Goal: Task Accomplishment & Management: Manage account settings

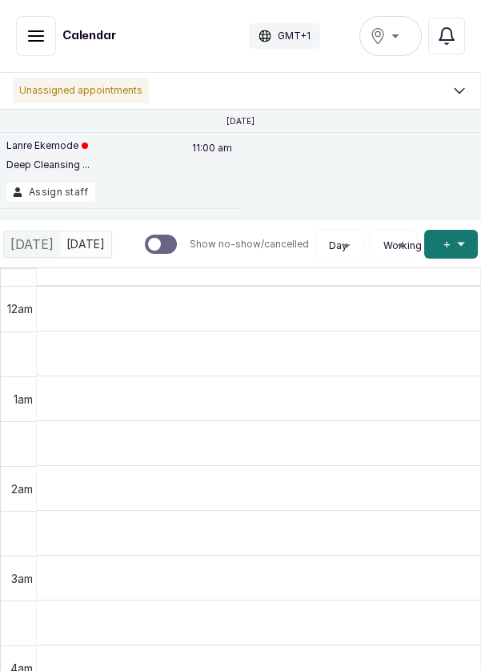
scroll to position [539, 0]
click at [28, 38] on icon "button" at bounding box center [35, 35] width 19 height 19
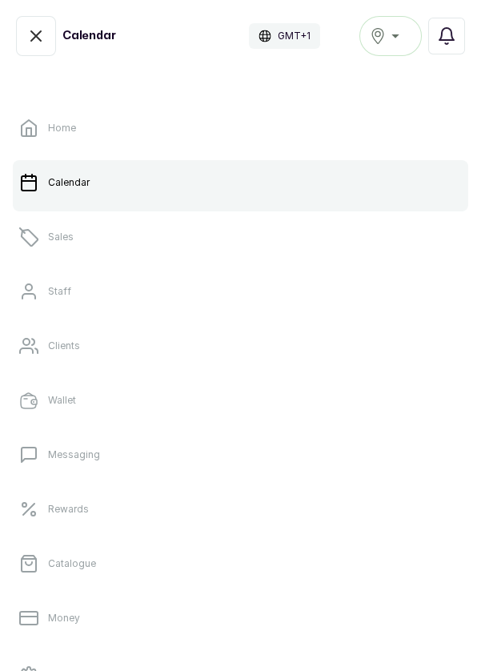
click at [77, 242] on link "Sales" at bounding box center [241, 237] width 456 height 45
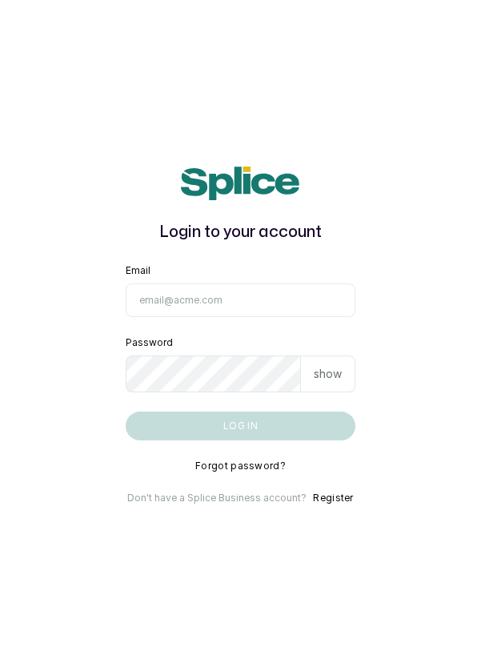
click at [296, 317] on input "Email" at bounding box center [241, 301] width 231 height 34
type input "info@dermaspaceng.com"
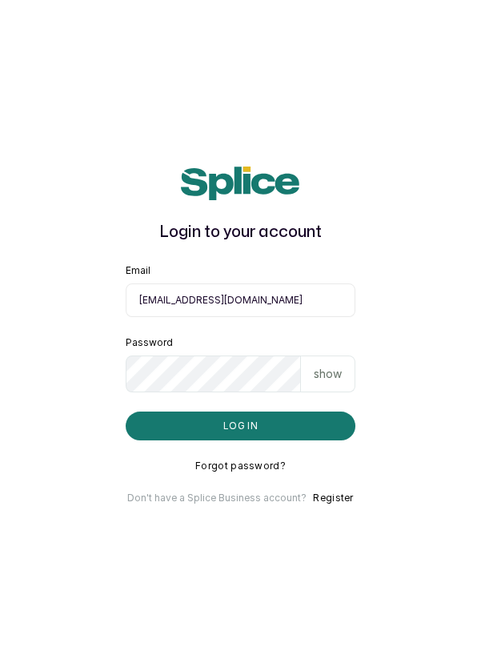
click at [126, 412] on button "Log in" at bounding box center [241, 426] width 231 height 29
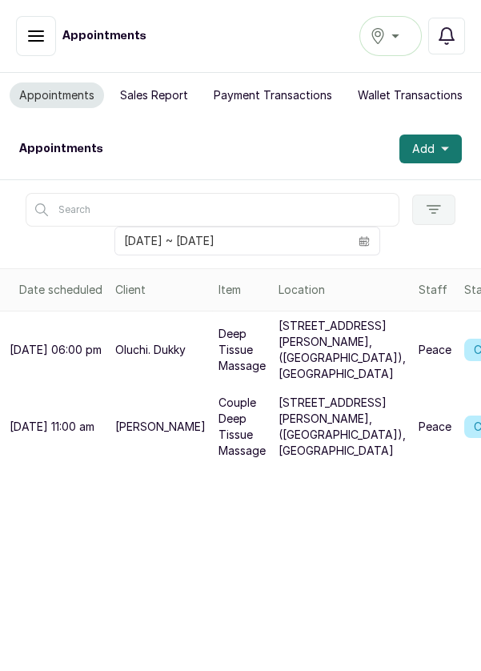
click at [399, 28] on div "Ikoyi" at bounding box center [391, 35] width 42 height 19
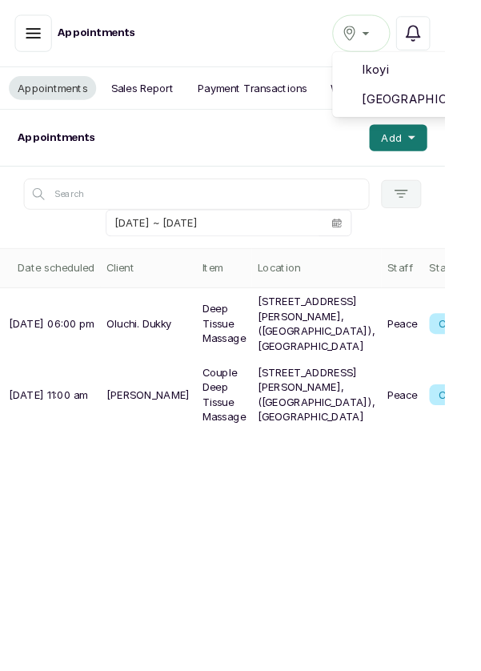
click at [478, 112] on span "Victoria Island" at bounding box center [449, 107] width 115 height 19
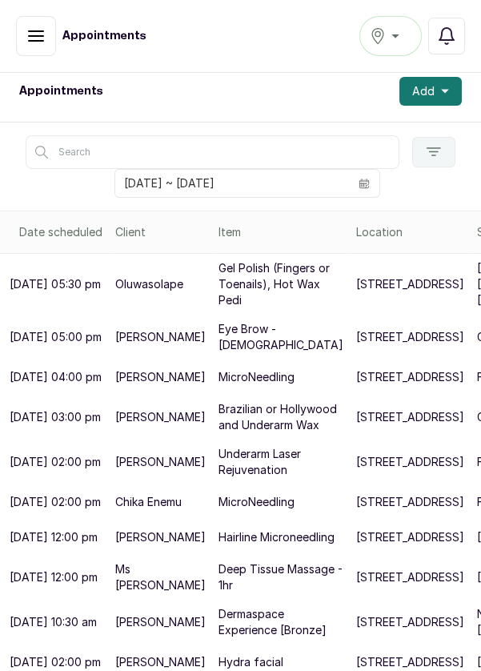
scroll to position [101, 0]
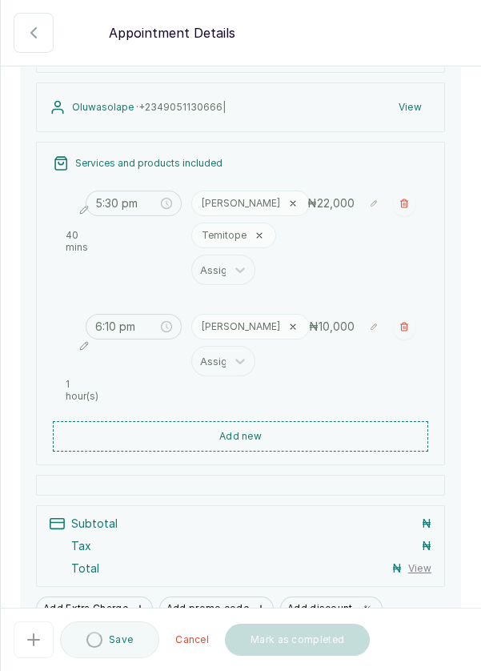
scroll to position [146, 0]
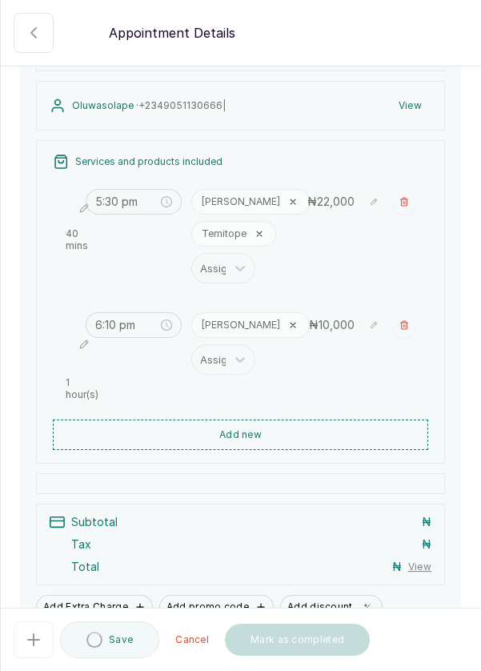
click at [350, 428] on button "Add new" at bounding box center [241, 435] width 376 height 30
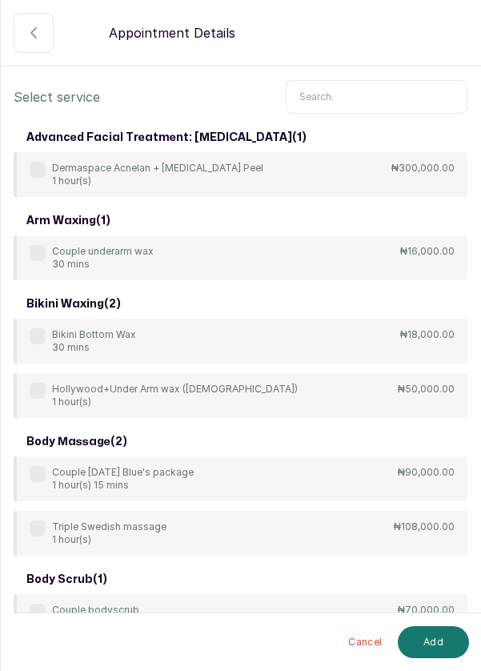
scroll to position [0, 0]
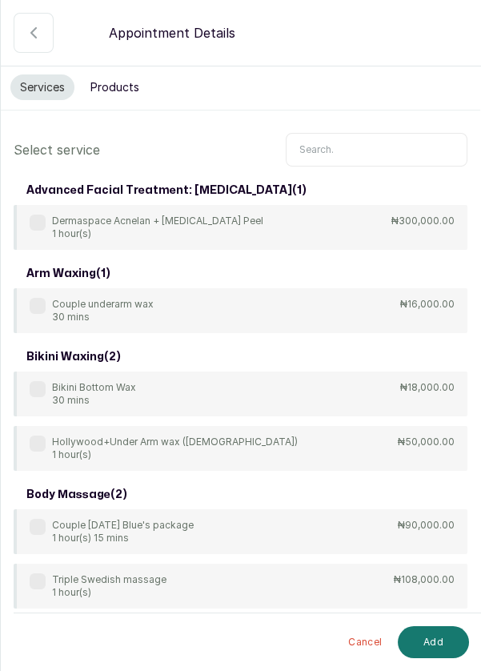
click at [367, 149] on input "text" at bounding box center [377, 150] width 182 height 34
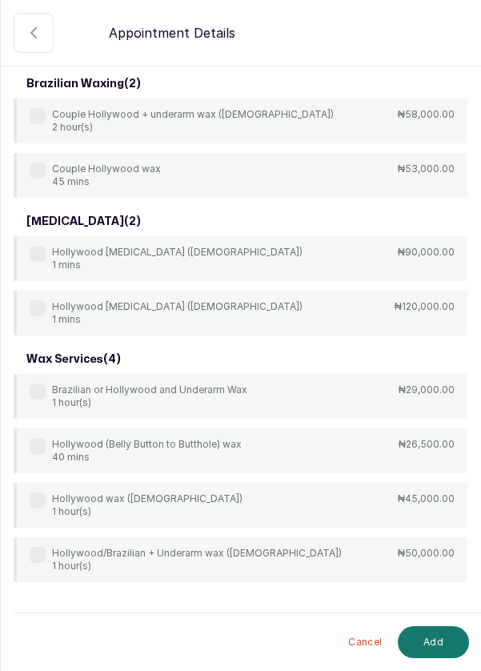
scroll to position [212, 0]
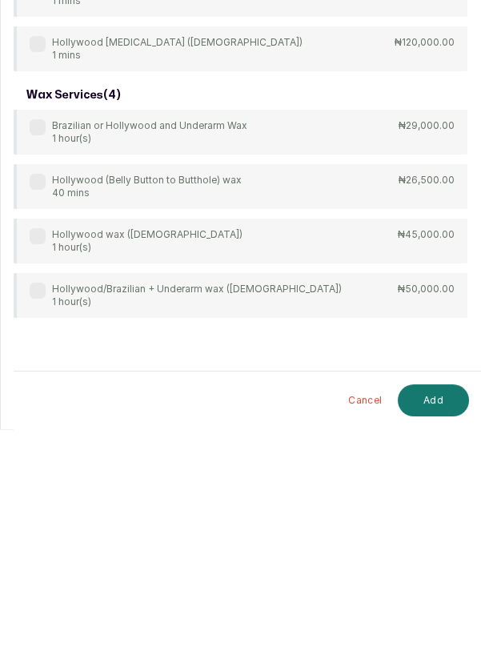
type input "Hollywood"
click at [36, 418] on div "wax services ( 4 ) Brazilian or Hollywood and Underarm Wax 1 hour(s) ₦29,000.00…" at bounding box center [241, 441] width 454 height 237
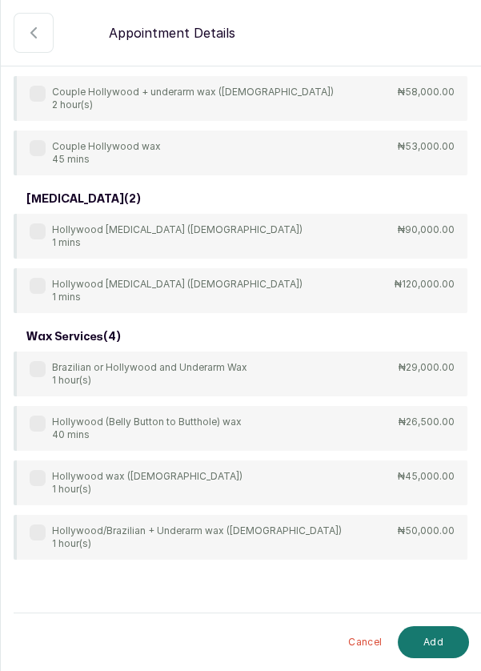
scroll to position [143, 0]
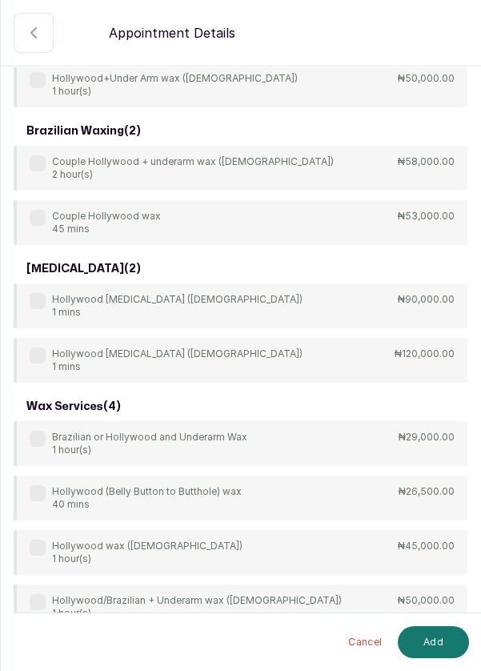
click at [39, 483] on div "Hollywood (Belly Button to Butthole) wax 40 mins ₦26,500.00" at bounding box center [241, 498] width 454 height 45
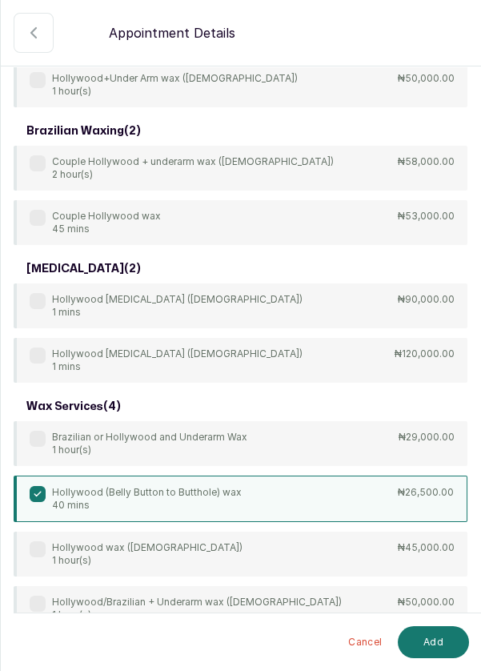
click at [425, 647] on button "Add" at bounding box center [433, 642] width 71 height 32
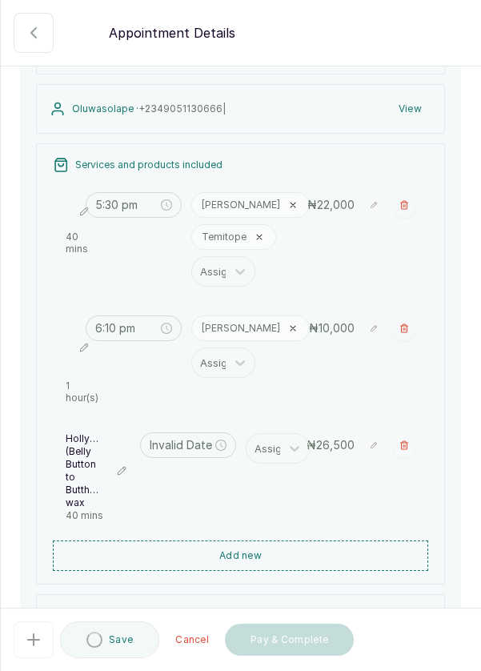
type input "7:10 pm"
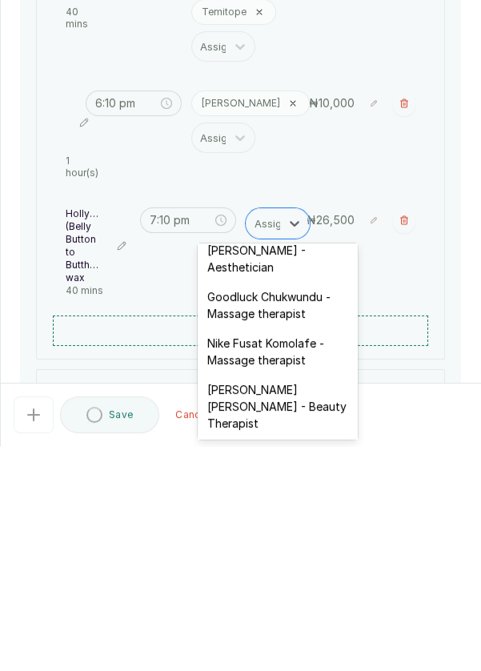
scroll to position [530, 0]
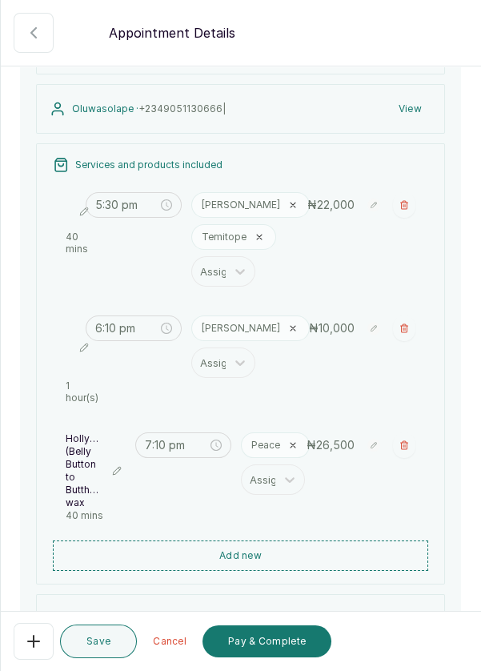
click at [276, 555] on button "Add new" at bounding box center [241, 556] width 376 height 30
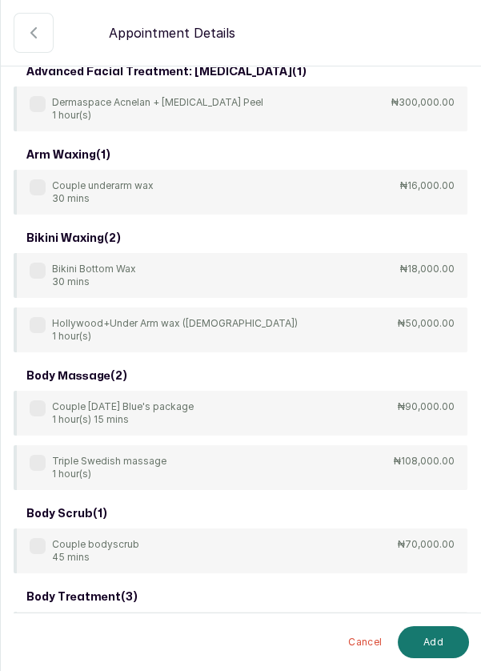
scroll to position [0, 0]
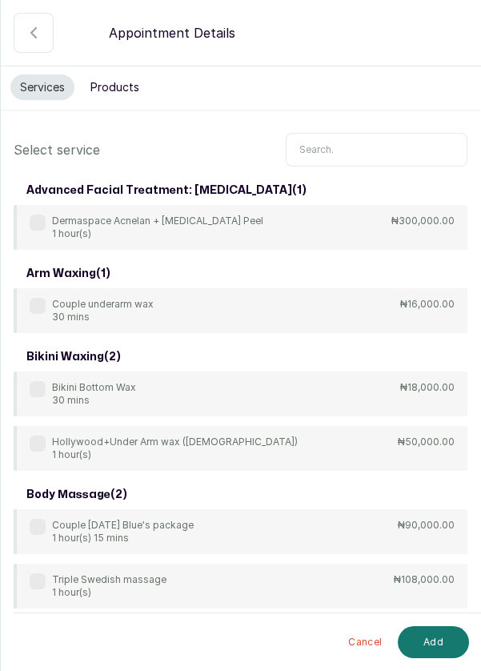
click at [348, 147] on input "text" at bounding box center [377, 150] width 182 height 34
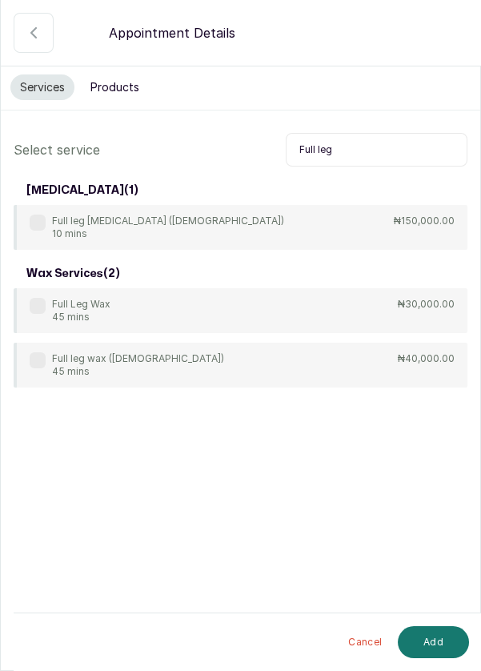
type input "Full leg"
click at [38, 306] on label at bounding box center [38, 306] width 16 height 16
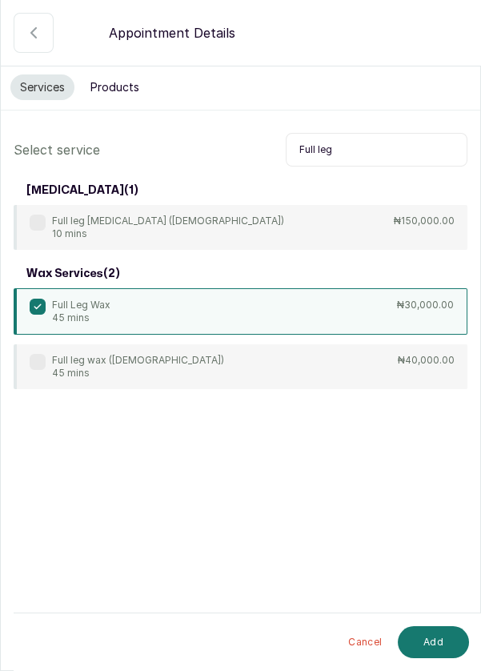
click at [443, 655] on button "Add" at bounding box center [433, 642] width 71 height 32
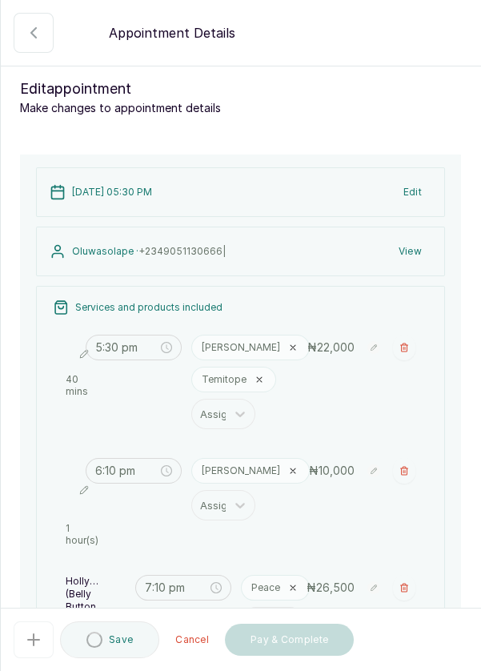
type input "7:50 pm"
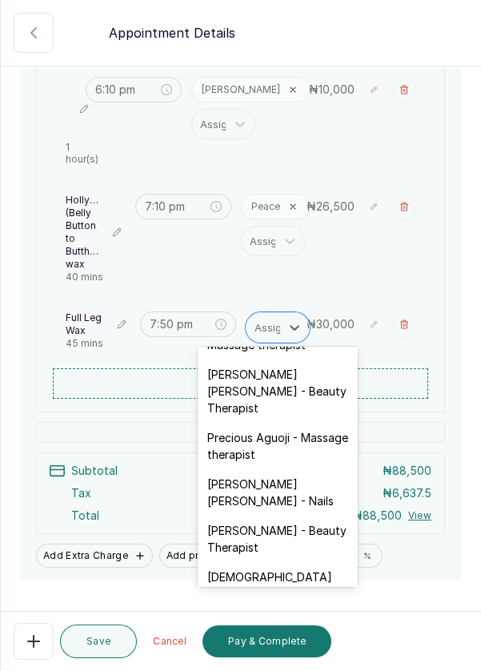
scroll to position [661, 0]
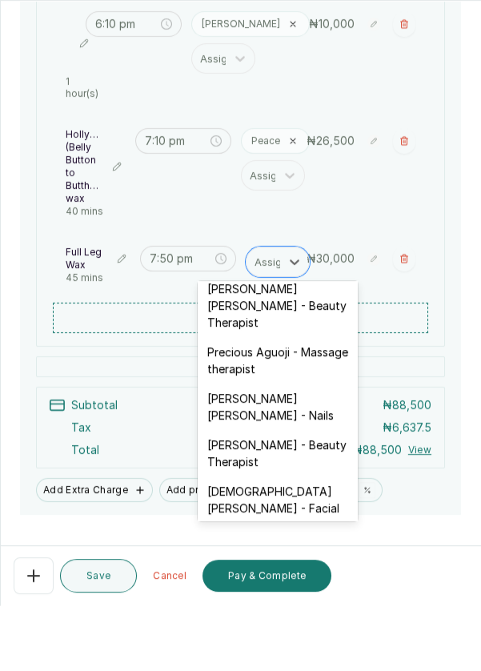
click at [304, 449] on div "Temitope Abdul Kareem - Nails" at bounding box center [278, 472] width 160 height 46
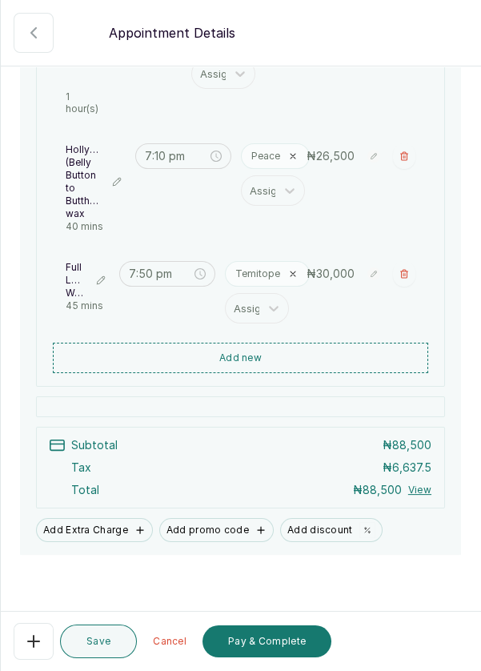
scroll to position [437, 0]
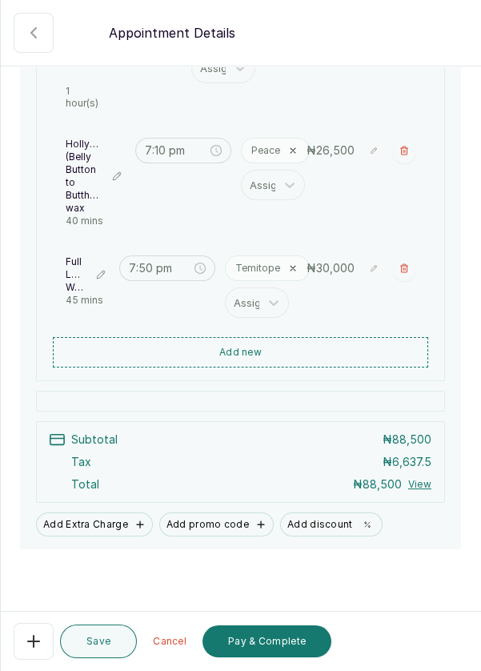
click at [272, 637] on button "Pay & Complete" at bounding box center [267, 642] width 129 height 32
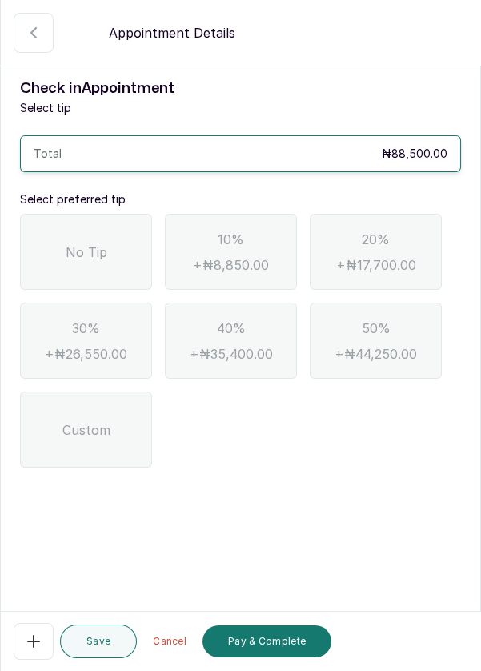
scroll to position [77, 0]
click at [91, 243] on span "No Tip" at bounding box center [87, 252] width 42 height 19
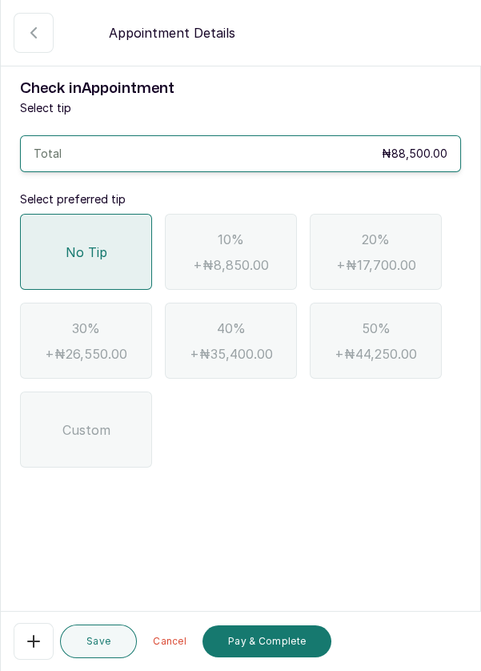
click at [269, 636] on button "Pay & Complete" at bounding box center [267, 642] width 129 height 32
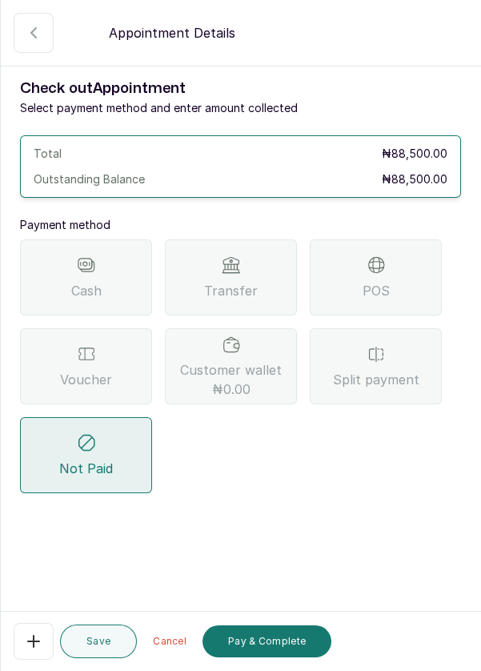
click at [388, 328] on div "Split payment" at bounding box center [376, 366] width 132 height 76
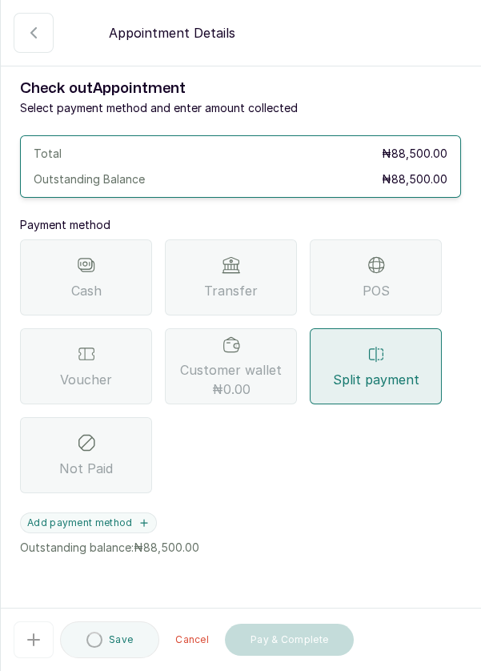
click at [141, 517] on icon "button" at bounding box center [144, 522] width 11 height 11
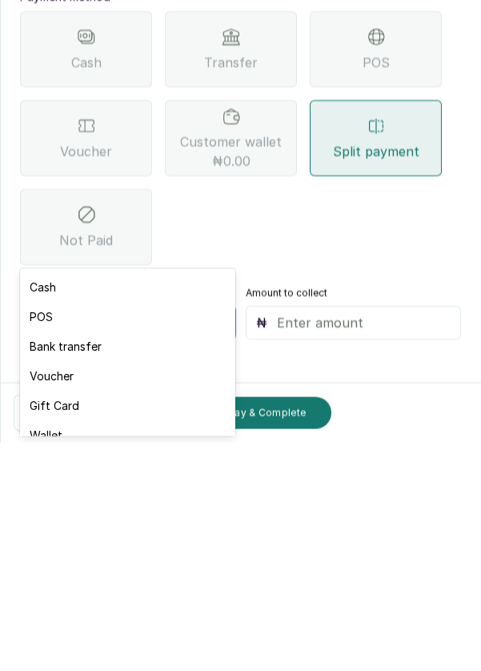
click at [82, 604] on div "Voucher" at bounding box center [127, 605] width 215 height 30
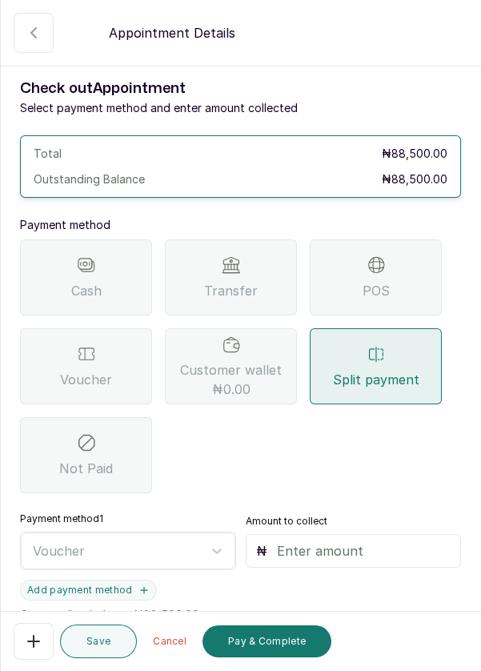
click at [353, 541] on input "text" at bounding box center [364, 550] width 175 height 19
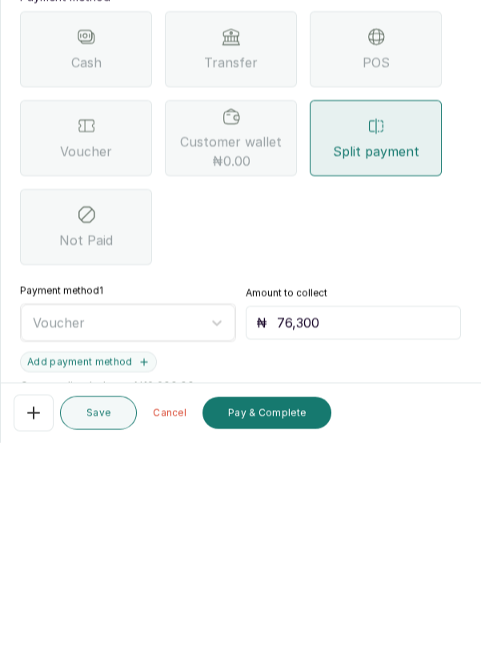
type input "76,300"
click at [141, 587] on icon "button" at bounding box center [144, 590] width 6 height 6
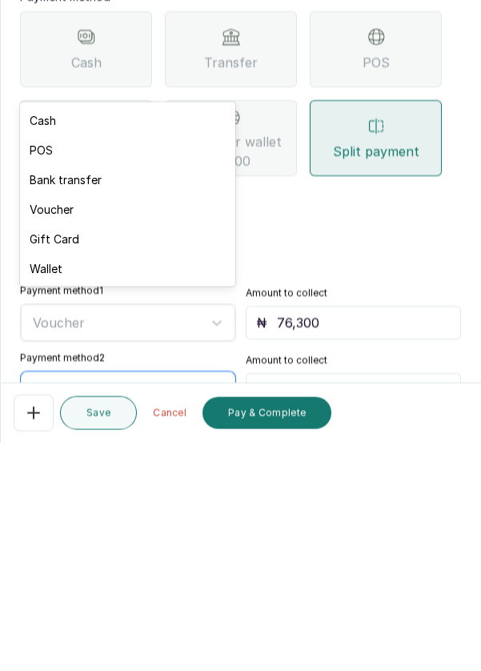
click at [107, 402] on div "Bank transfer" at bounding box center [127, 408] width 215 height 30
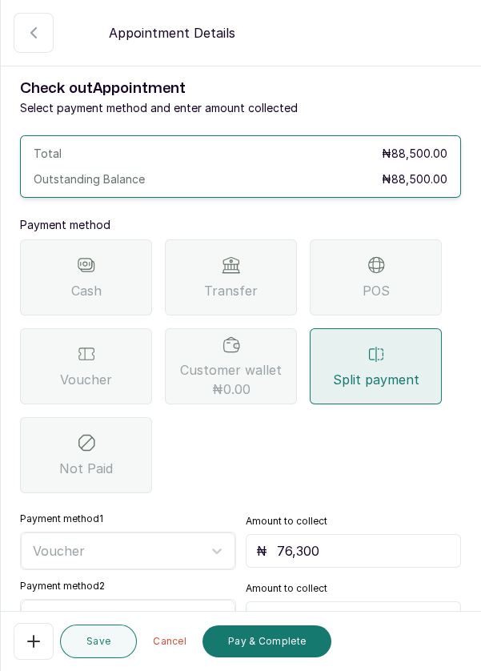
click at [319, 609] on input "text" at bounding box center [364, 618] width 175 height 19
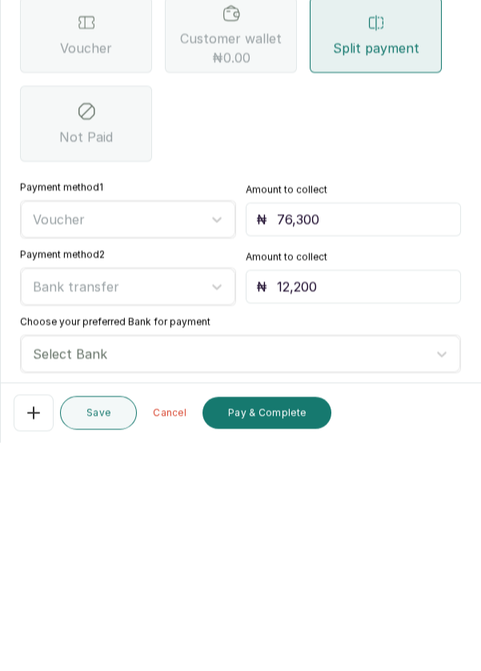
scroll to position [108, 0]
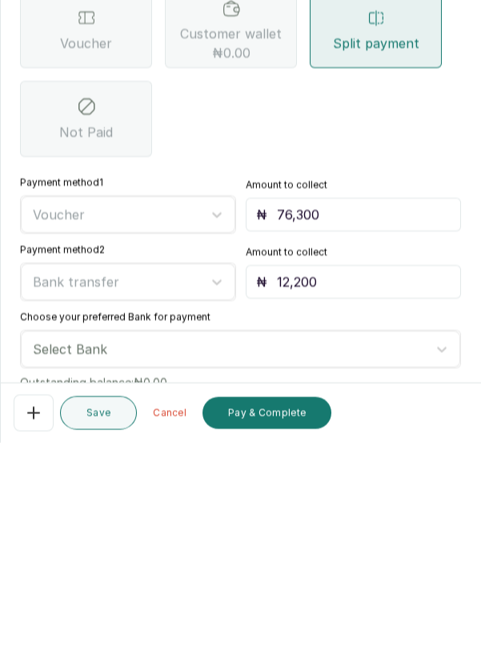
type input "12,200"
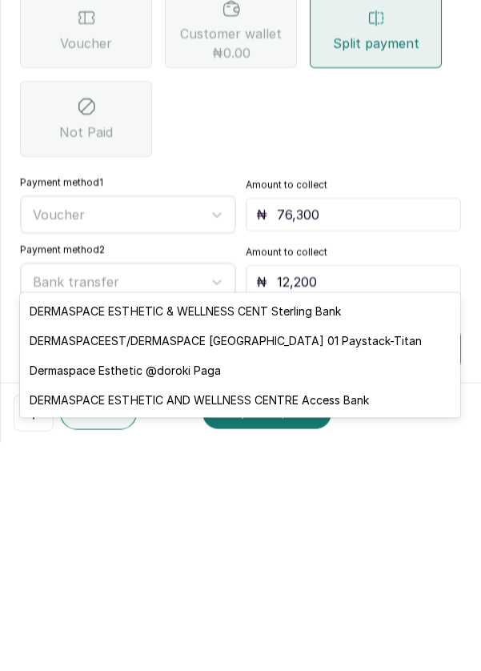
click at [388, 572] on div "DERMASPACEEST/DERMASPACE VICTORIA ISLAND 01 Paystack-Titan" at bounding box center [240, 569] width 441 height 30
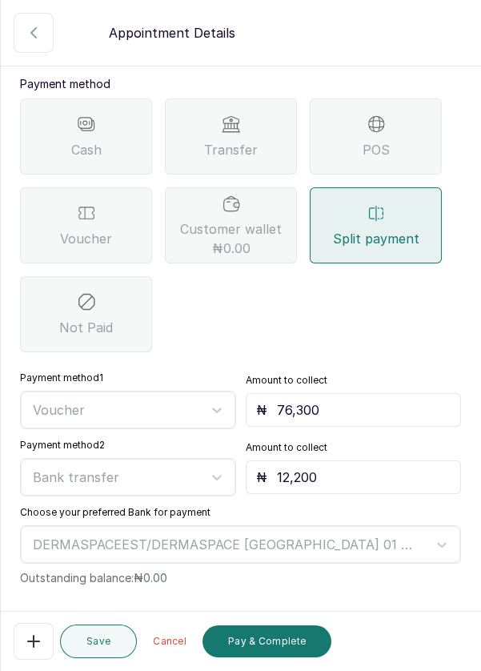
scroll to position [165, 0]
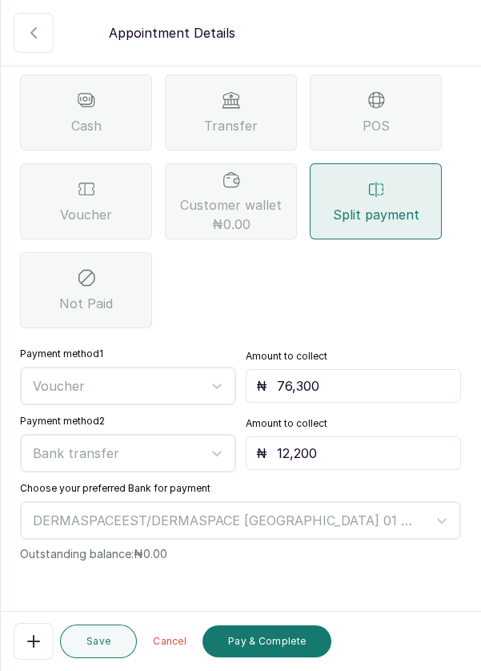
click at [283, 646] on button "Pay & Complete" at bounding box center [267, 642] width 129 height 32
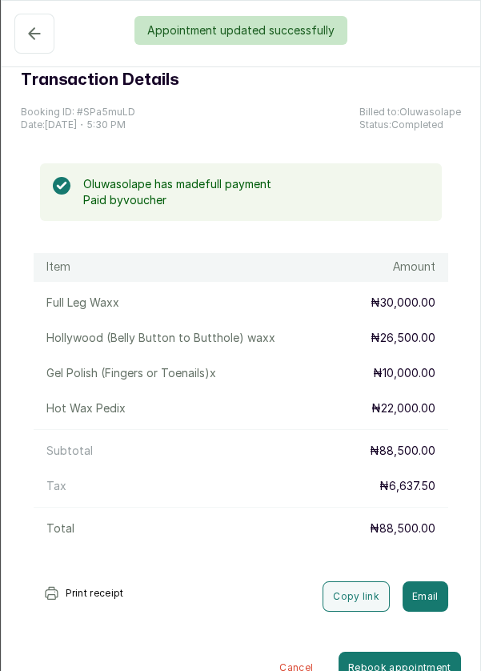
click at [24, 26] on div "Appointment updated successfully" at bounding box center [240, 30] width 481 height 29
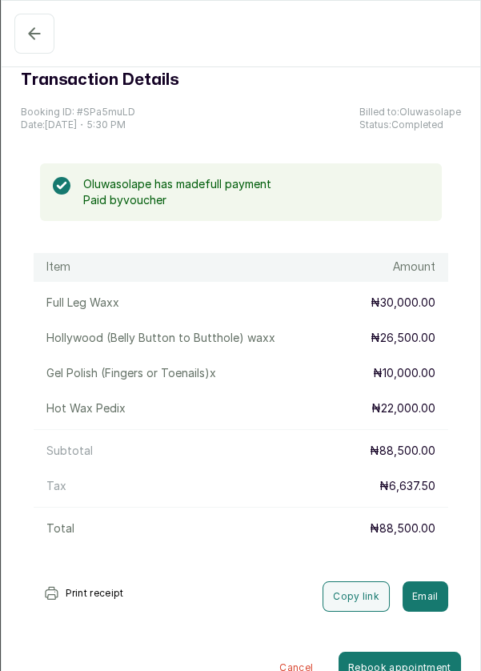
click at [29, 32] on icon "button" at bounding box center [34, 33] width 10 height 10
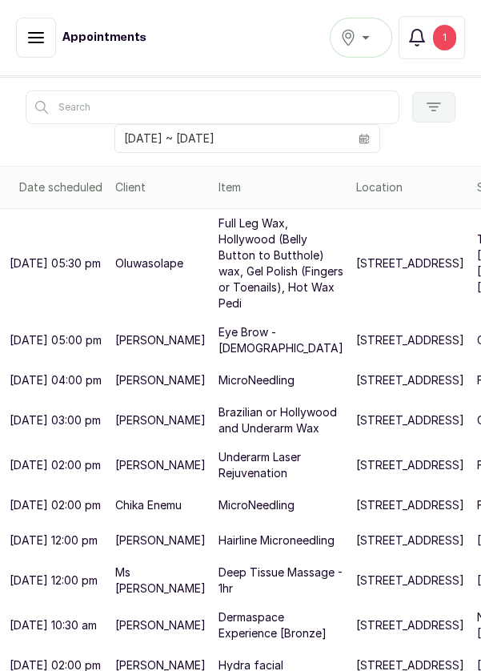
scroll to position [264, 0]
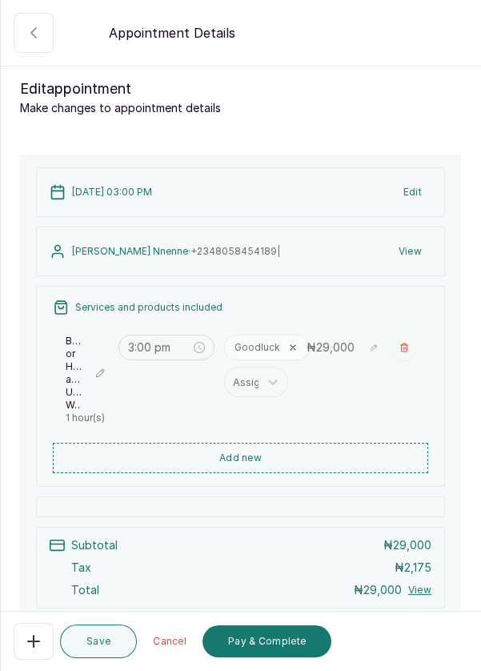
click at [26, 646] on icon "button" at bounding box center [33, 641] width 19 height 19
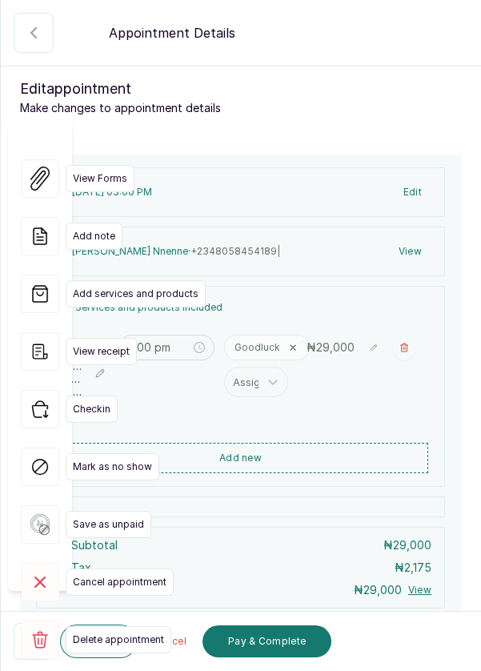
click at [40, 563] on rect at bounding box center [40, 582] width 38 height 38
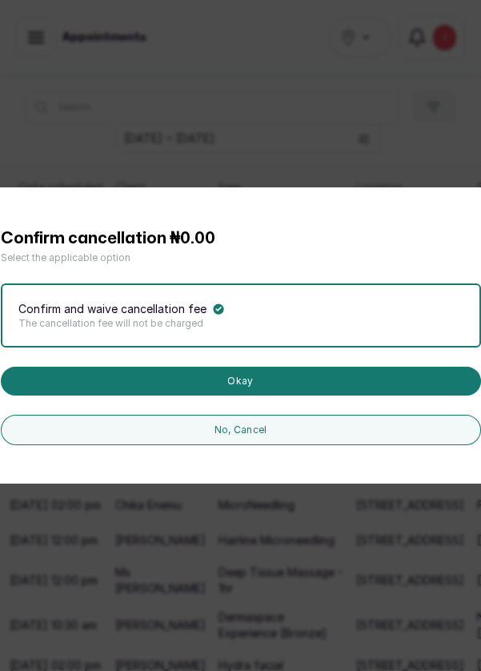
click at [268, 396] on button "Okay" at bounding box center [241, 381] width 481 height 29
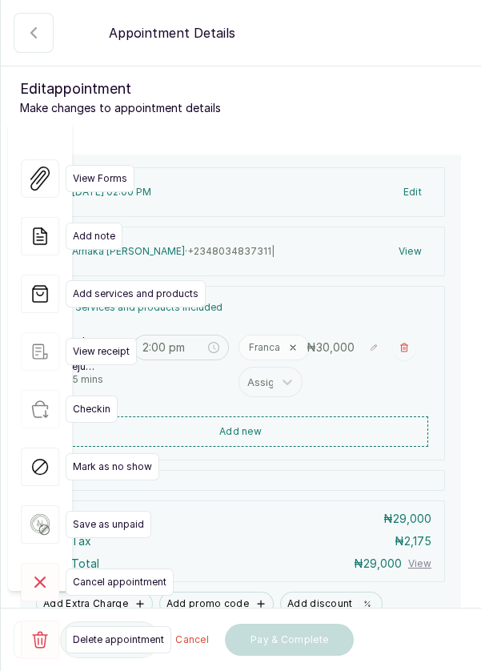
type input "2:00 pm"
click at [38, 621] on rect at bounding box center [40, 640] width 38 height 38
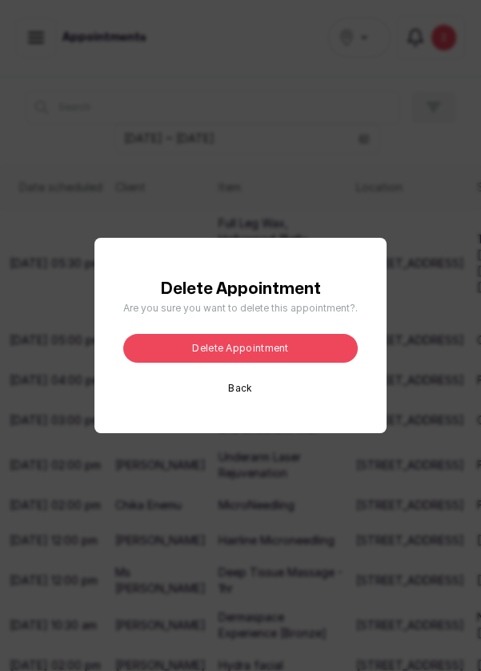
click at [288, 363] on button "Delete appointment" at bounding box center [240, 348] width 235 height 29
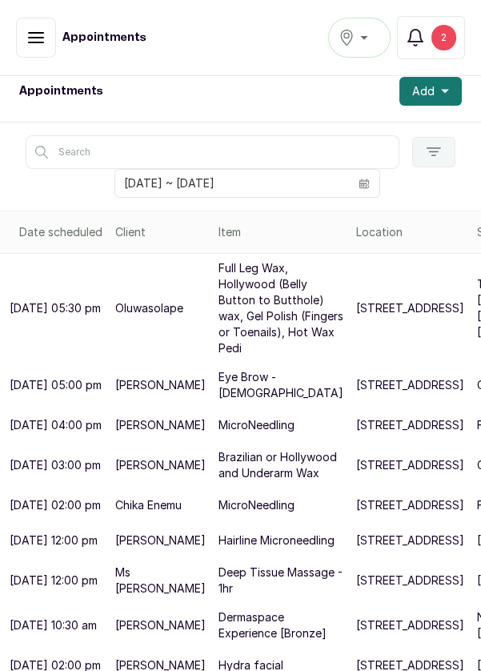
scroll to position [324, 0]
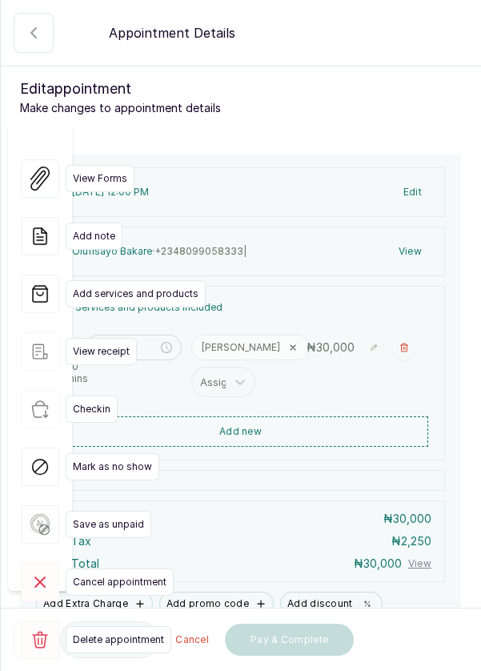
type input "12:00 pm"
click at [41, 563] on rect at bounding box center [40, 582] width 38 height 38
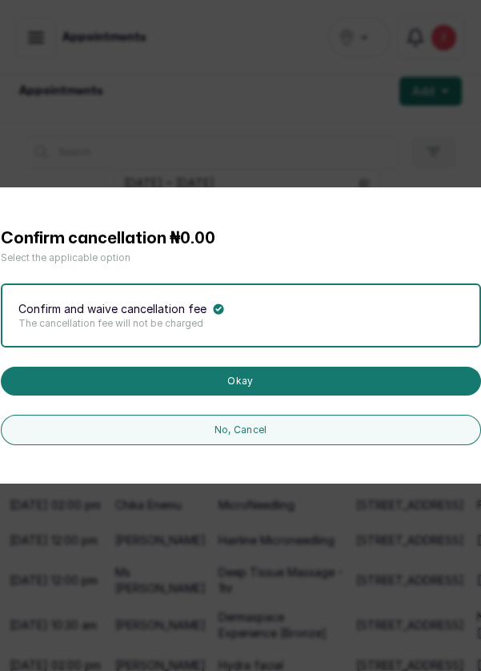
click at [278, 396] on button "Okay" at bounding box center [241, 381] width 481 height 29
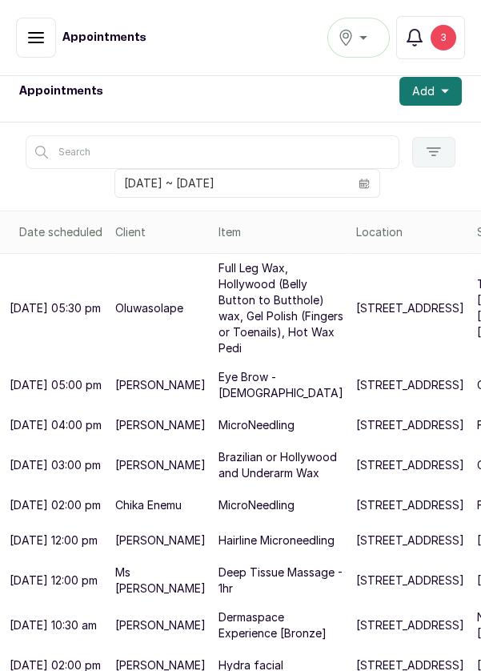
scroll to position [0, 0]
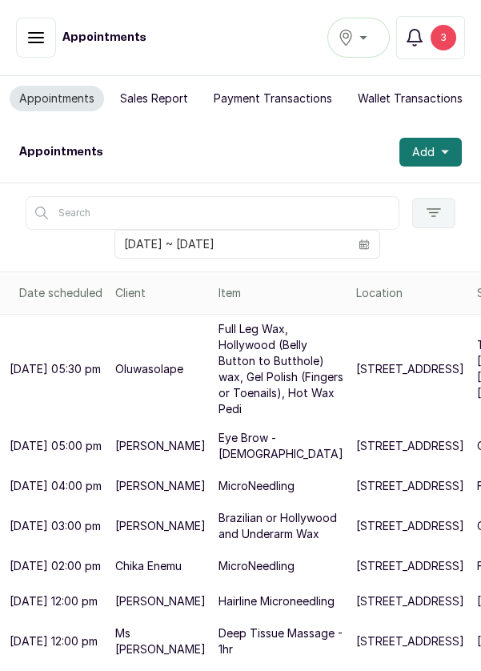
click at [445, 36] on div "3" at bounding box center [444, 38] width 26 height 26
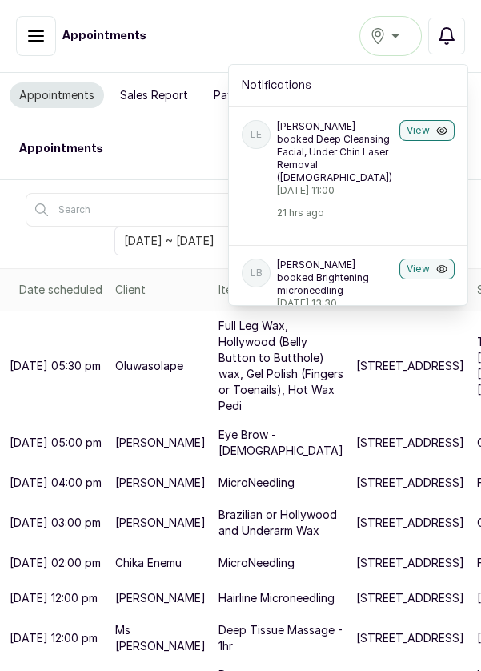
click at [433, 132] on button "View" at bounding box center [427, 130] width 55 height 21
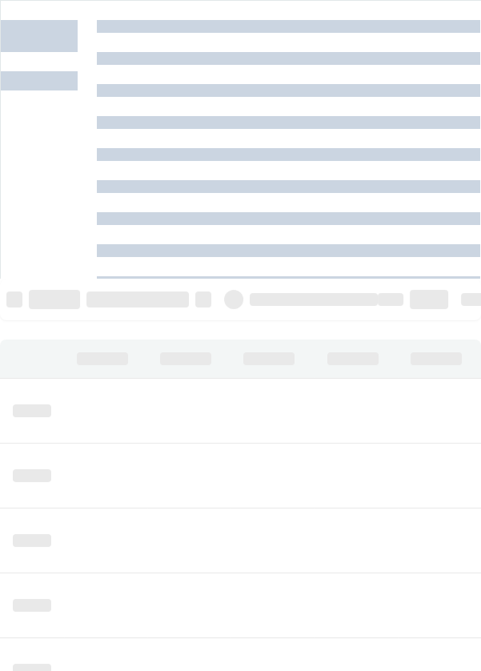
scroll to position [539, 0]
click at [108, 261] on div at bounding box center [289, 355] width 384 height 671
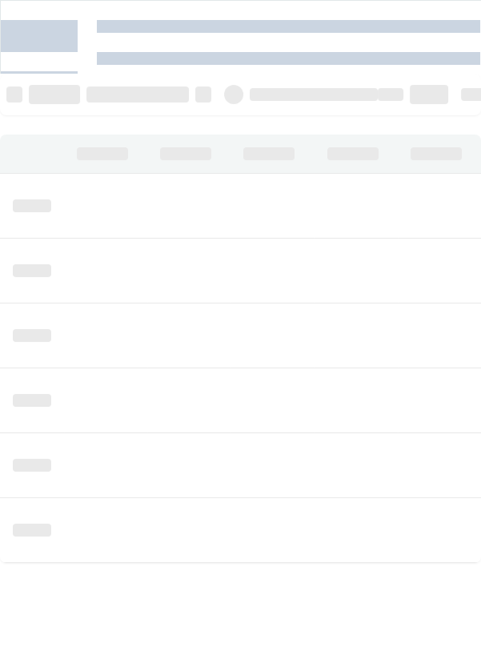
scroll to position [0, 0]
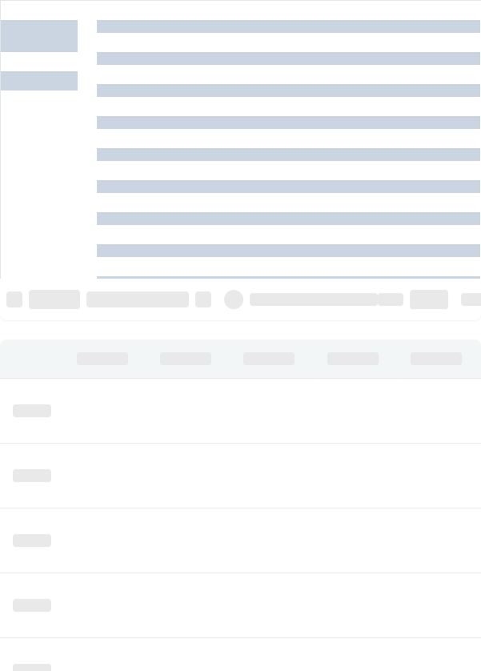
click at [48, 20] on div at bounding box center [39, 36] width 77 height 32
click at [62, 71] on div at bounding box center [39, 80] width 77 height 19
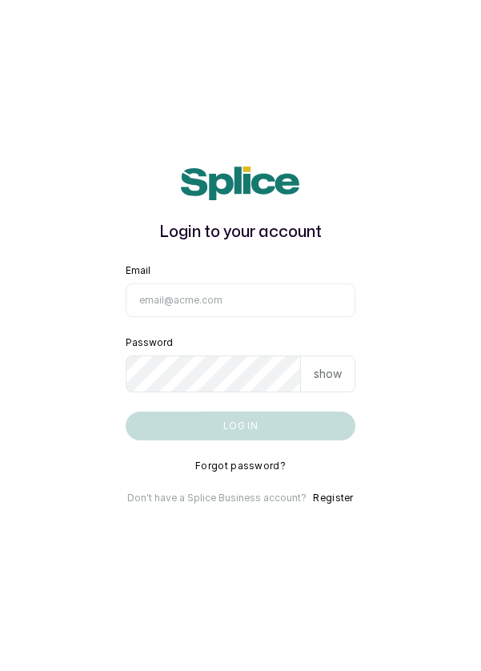
click at [242, 317] on input "Email" at bounding box center [241, 301] width 231 height 34
click at [265, 317] on input "Email" at bounding box center [241, 301] width 231 height 34
type input "[EMAIL_ADDRESS][DOMAIN_NAME]"
click at [126, 412] on button "Log in" at bounding box center [241, 426] width 231 height 29
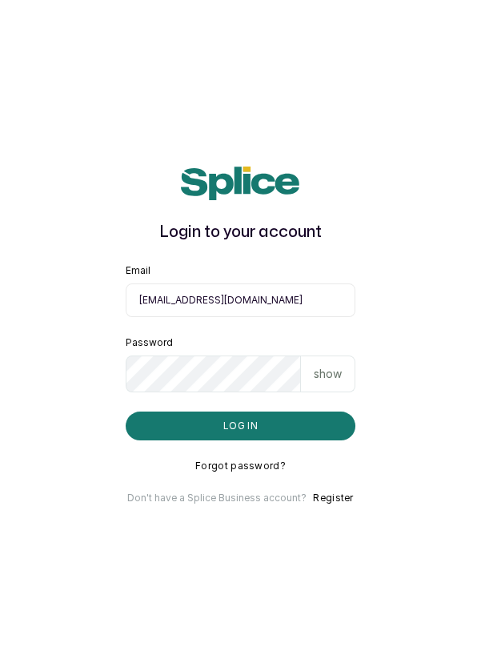
click at [290, 441] on button "Log in" at bounding box center [241, 426] width 231 height 29
click at [276, 441] on button "Log in" at bounding box center [241, 426] width 231 height 29
click at [272, 441] on button "Log in" at bounding box center [241, 426] width 231 height 29
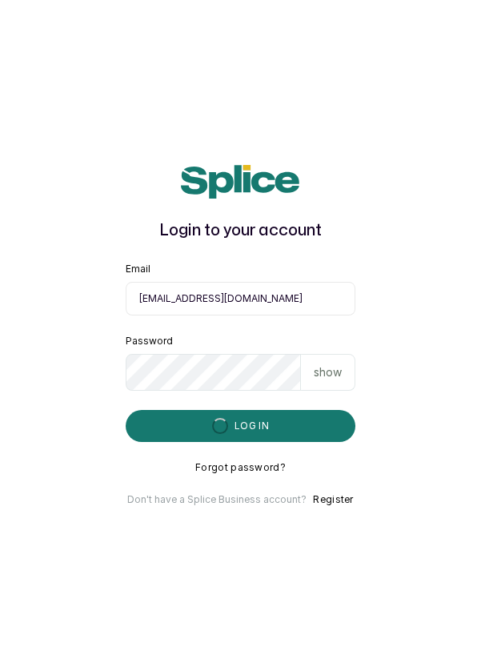
scroll to position [77, 0]
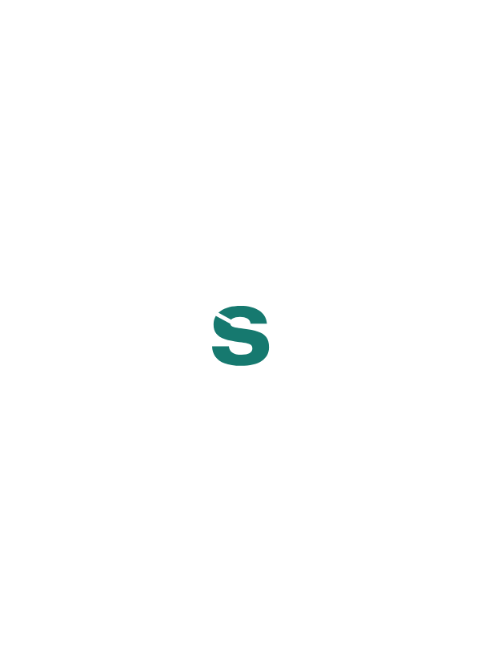
scroll to position [77, 0]
click at [384, 376] on div at bounding box center [240, 335] width 481 height 671
click at [17, 485] on div at bounding box center [240, 335] width 481 height 671
click at [163, 0] on html at bounding box center [240, 0] width 481 height 0
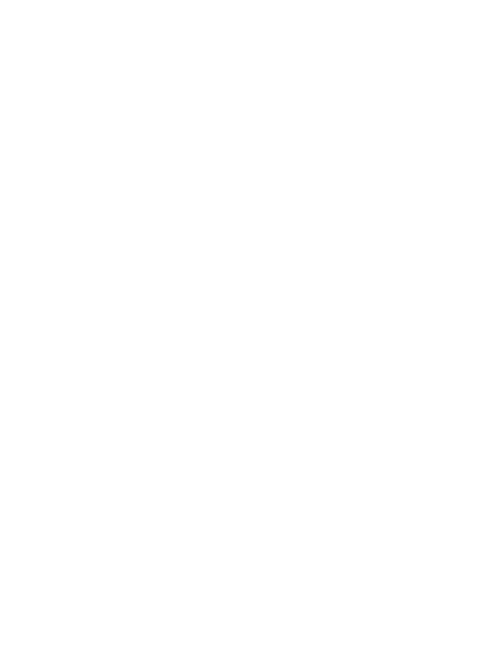
click at [156, 0] on html at bounding box center [240, 0] width 481 height 0
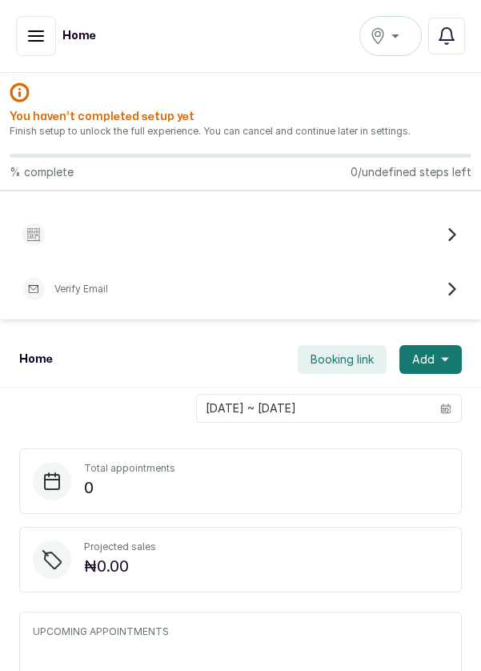
click at [30, 36] on icon "button" at bounding box center [36, 36] width 14 height 10
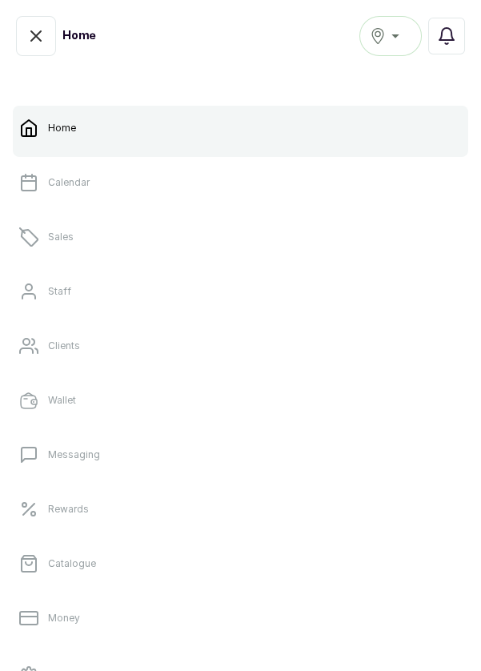
click at [78, 245] on link "Sales" at bounding box center [241, 237] width 456 height 45
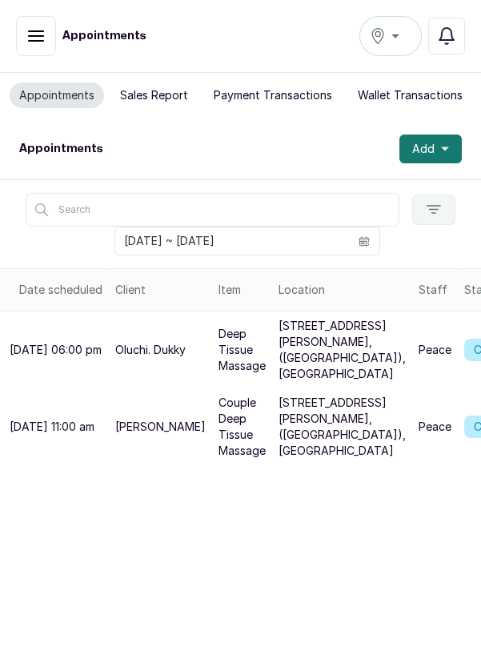
click at [398, 35] on div "Ikoyi" at bounding box center [391, 35] width 42 height 19
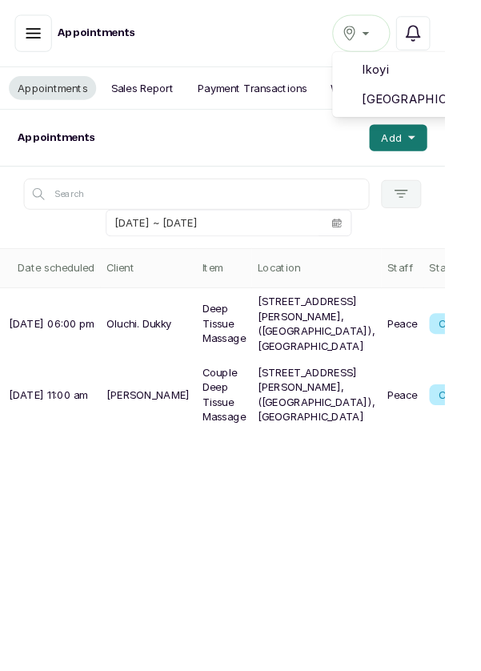
click at [453, 99] on span "[GEOGRAPHIC_DATA]" at bounding box center [449, 107] width 115 height 19
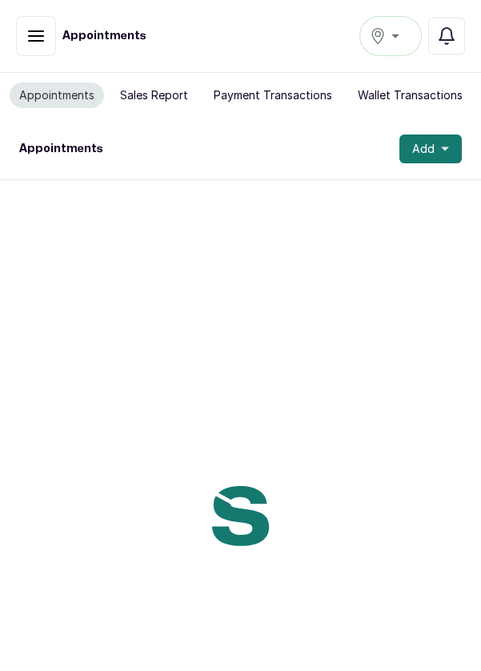
click at [161, 106] on button "Sales Report" at bounding box center [154, 96] width 87 height 26
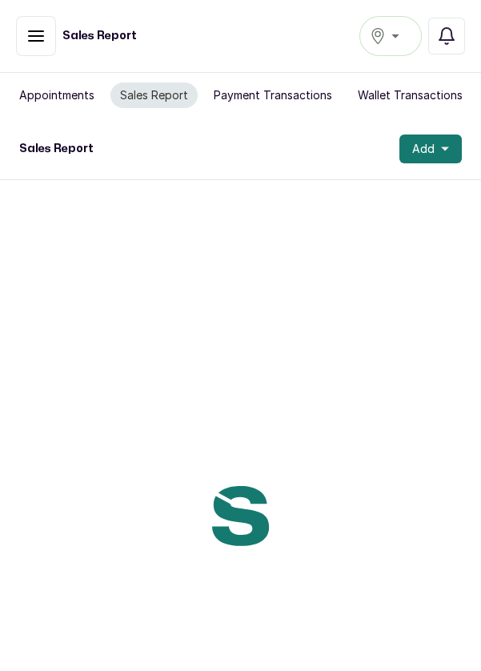
click at [54, 102] on button "Appointments" at bounding box center [57, 96] width 95 height 26
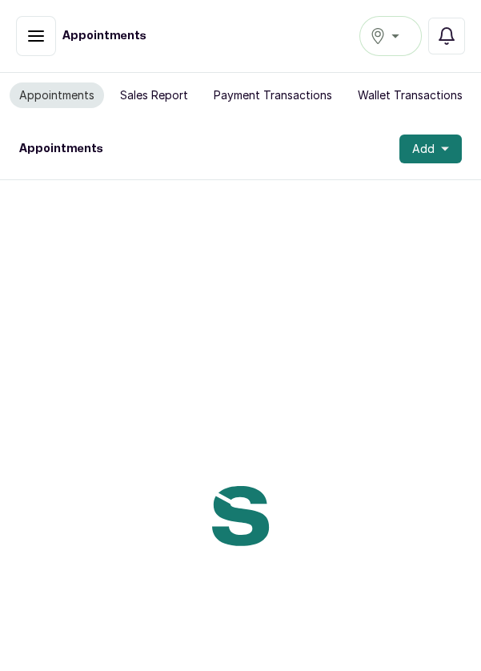
click at [38, 39] on icon "button" at bounding box center [35, 35] width 19 height 19
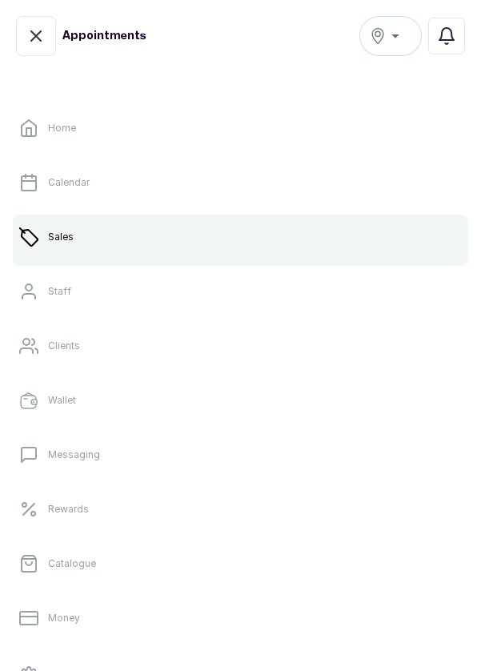
click at [124, 244] on link "Sales" at bounding box center [241, 237] width 456 height 45
click at [357, 235] on link "Sales" at bounding box center [241, 237] width 456 height 45
click at [60, 231] on p "Sales" at bounding box center [61, 237] width 26 height 13
click at [237, 260] on div at bounding box center [241, 263] width 456 height 6
click at [163, 176] on link "Calendar" at bounding box center [241, 182] width 456 height 45
